Goal: Task Accomplishment & Management: Manage account settings

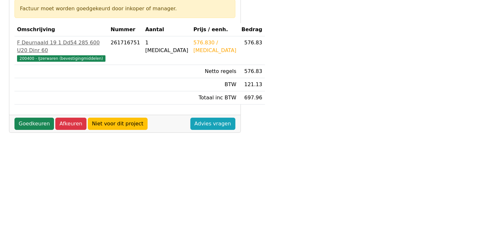
scroll to position [129, 0]
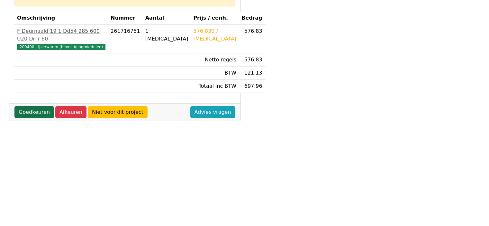
click at [26, 106] on link "Goedkeuren" at bounding box center [34, 112] width 40 height 12
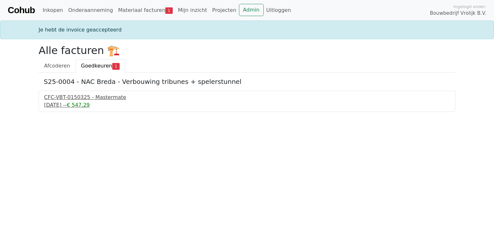
click at [67, 103] on div "17 september 2025 - -€ 547,29" at bounding box center [246, 105] width 405 height 8
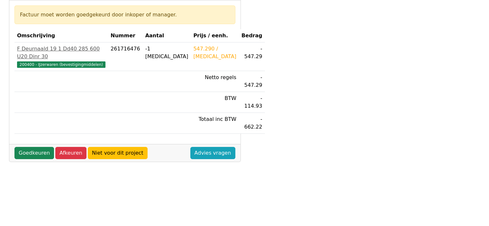
scroll to position [96, 0]
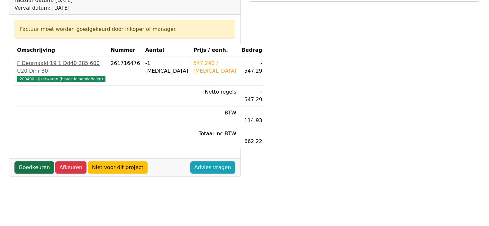
click at [34, 161] on link "Goedkeuren" at bounding box center [34, 167] width 40 height 12
